Goal: Book appointment/travel/reservation

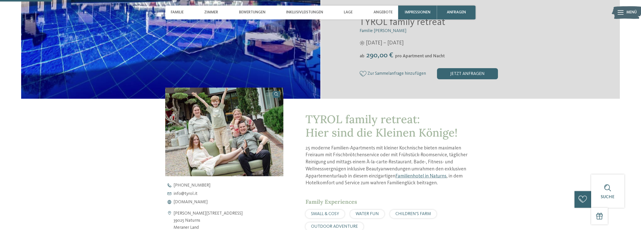
scroll to position [151, 0]
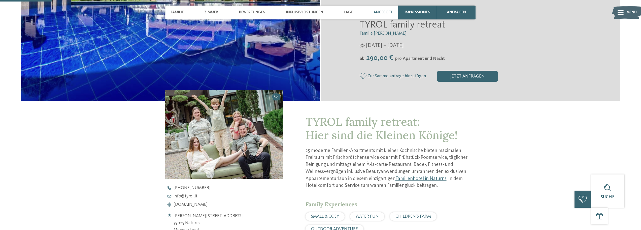
click at [388, 11] on span "Angebote" at bounding box center [383, 12] width 19 height 5
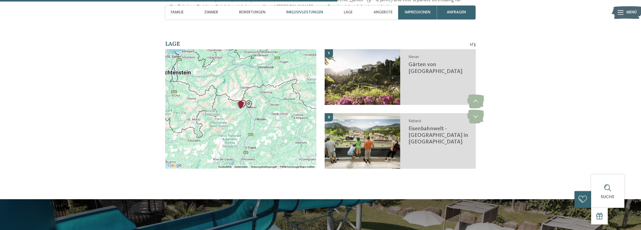
scroll to position [972, 0]
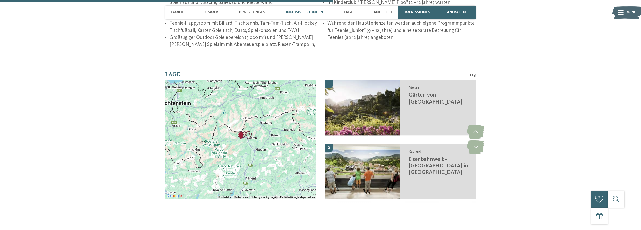
click at [267, 113] on div at bounding box center [240, 139] width 151 height 119
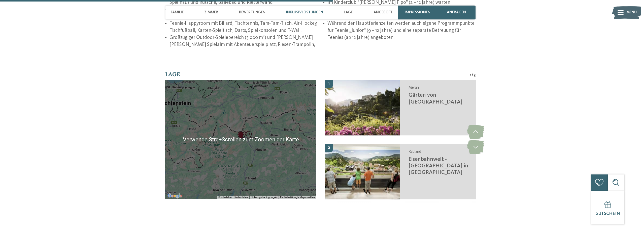
click at [261, 126] on div at bounding box center [240, 139] width 151 height 119
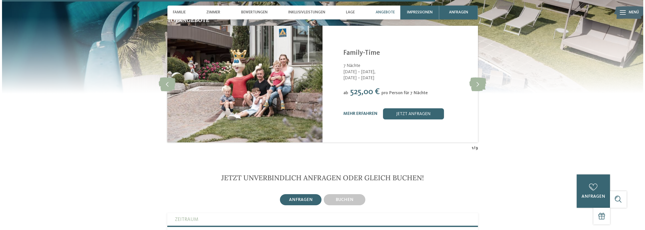
scroll to position [1249, 0]
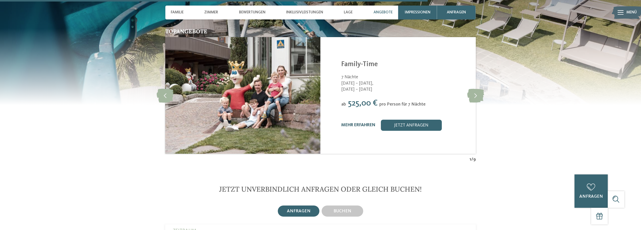
click at [344, 125] on link "mehr erfahren" at bounding box center [359, 125] width 34 height 4
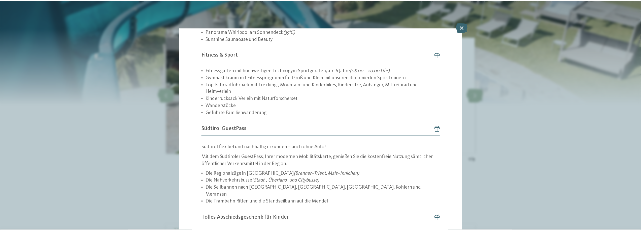
scroll to position [1137, 0]
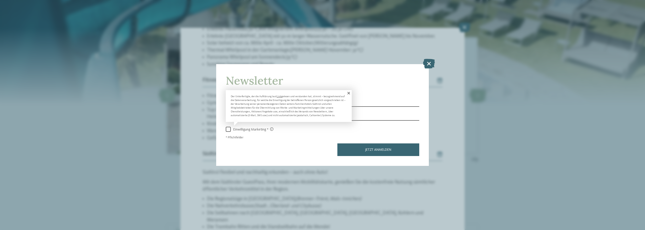
click at [350, 93] on span at bounding box center [348, 93] width 7 height 6
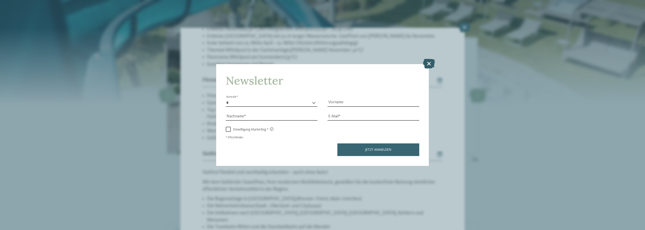
click at [431, 63] on icon at bounding box center [429, 64] width 12 height 10
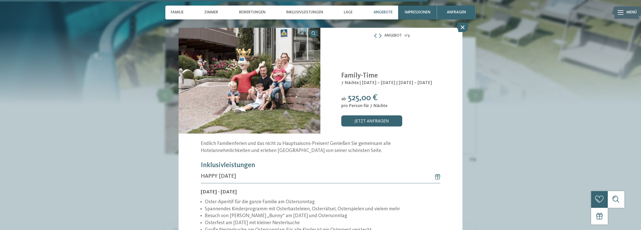
scroll to position [0, 0]
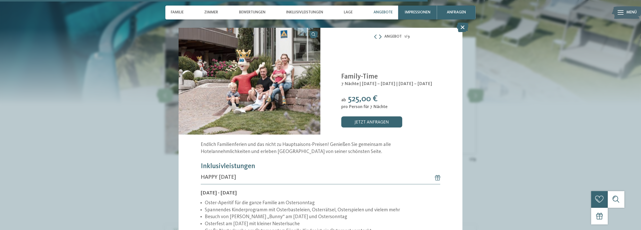
click at [379, 36] on icon at bounding box center [380, 37] width 3 height 5
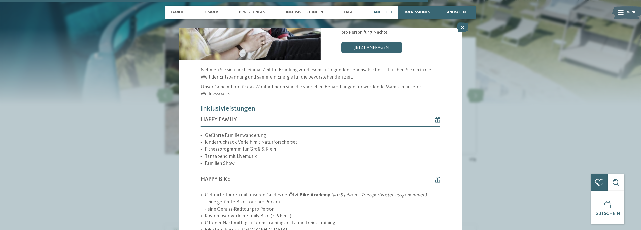
scroll to position [50, 0]
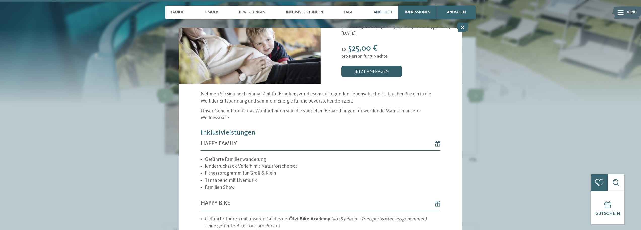
click at [374, 71] on link "jetzt anfragen" at bounding box center [372, 71] width 61 height 11
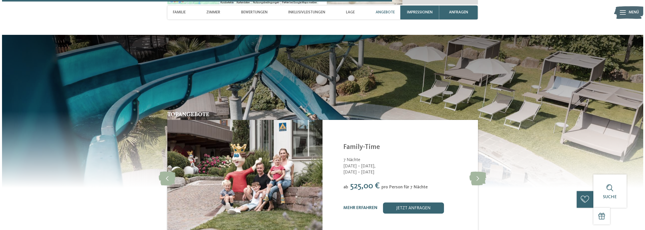
scroll to position [1199, 0]
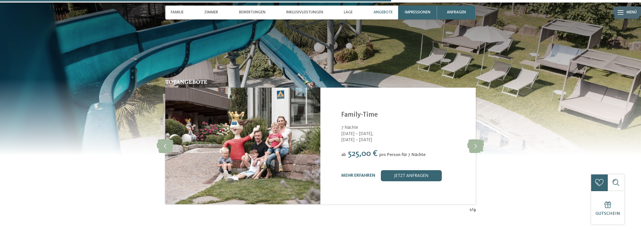
click at [221, 165] on img at bounding box center [242, 145] width 155 height 116
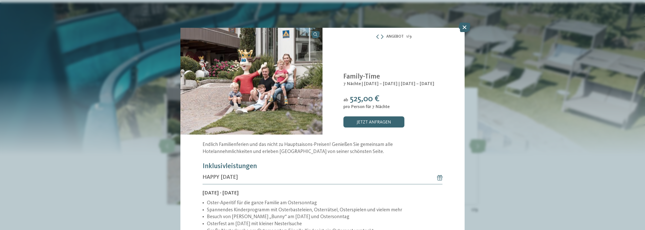
click at [275, 105] on img at bounding box center [251, 81] width 142 height 107
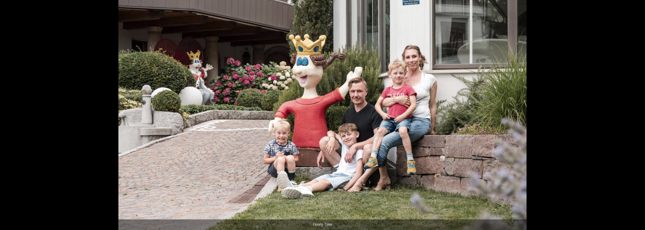
click at [637, 7] on span at bounding box center [639, 3] width 13 height 12
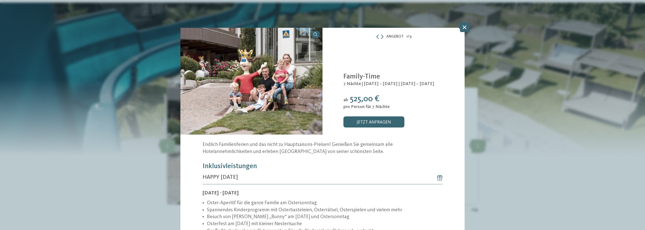
click at [381, 37] on icon at bounding box center [382, 37] width 3 height 5
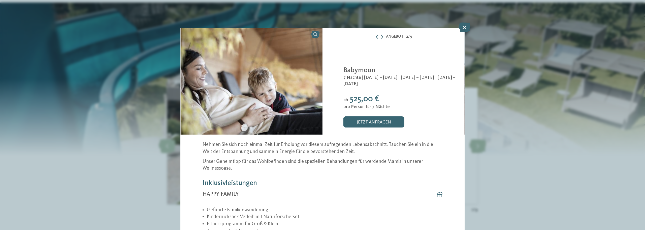
click at [381, 37] on icon at bounding box center [382, 37] width 3 height 5
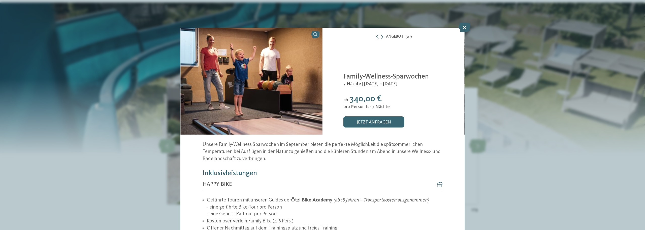
click at [381, 37] on icon at bounding box center [382, 37] width 3 height 5
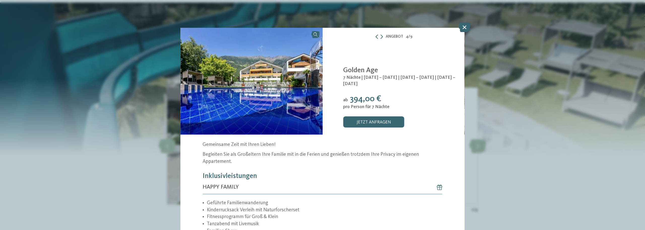
click at [375, 38] on icon at bounding box center [377, 37] width 4 height 5
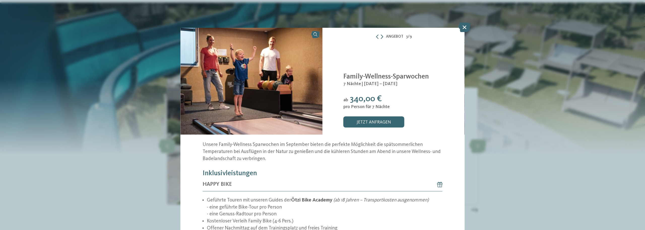
click at [381, 36] on icon at bounding box center [382, 37] width 3 height 5
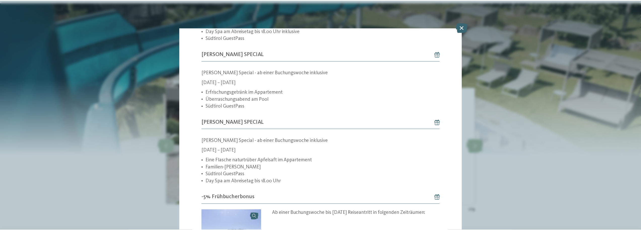
scroll to position [353, 0]
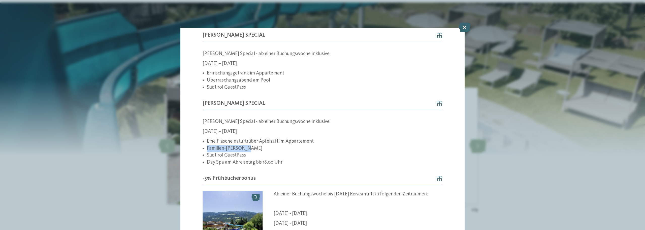
drag, startPoint x: 207, startPoint y: 147, endPoint x: 249, endPoint y: 148, distance: 41.3
click at [249, 148] on li "Familien-[PERSON_NAME]" at bounding box center [325, 148] width 236 height 7
copy li "Familien-[PERSON_NAME]"
click at [466, 28] on icon at bounding box center [465, 27] width 12 height 10
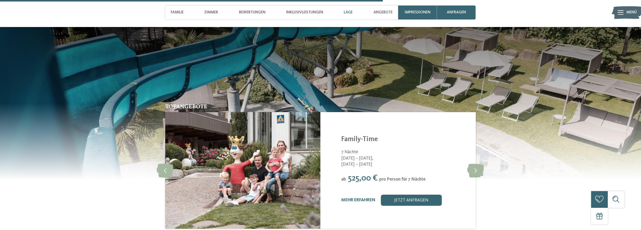
scroll to position [1174, 0]
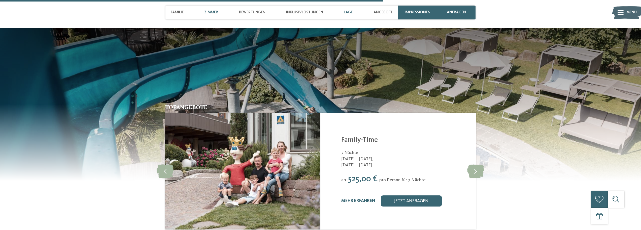
click at [212, 11] on span "Zimmer" at bounding box center [211, 12] width 14 height 5
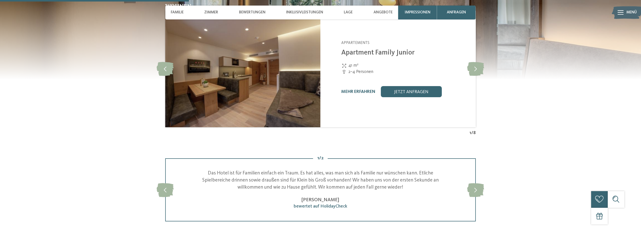
scroll to position [498, 0]
